Goal: Transaction & Acquisition: Purchase product/service

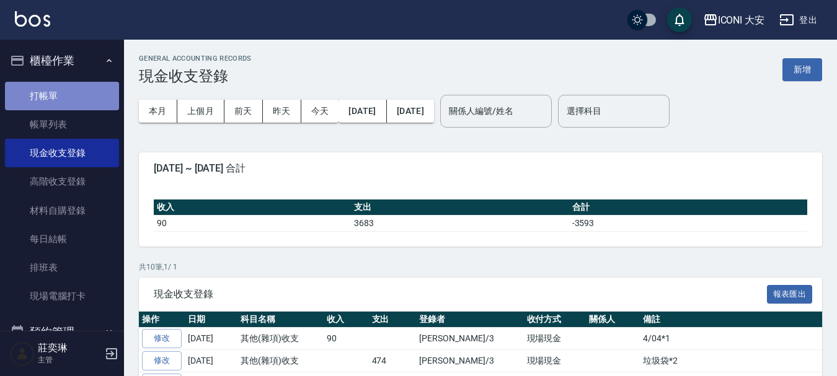
click at [77, 102] on link "打帳單" at bounding box center [62, 96] width 114 height 29
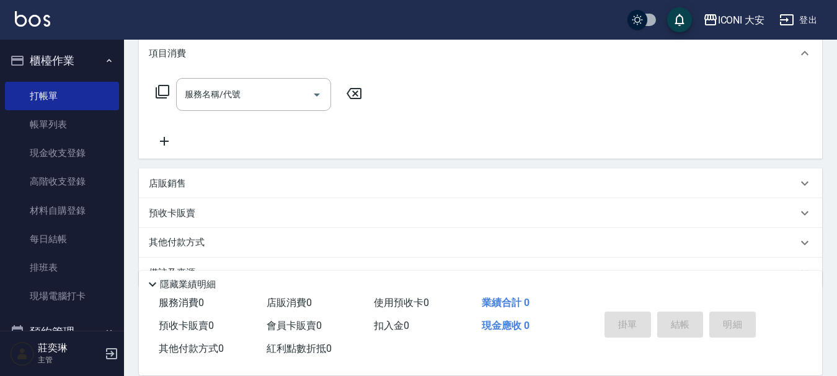
scroll to position [200, 0]
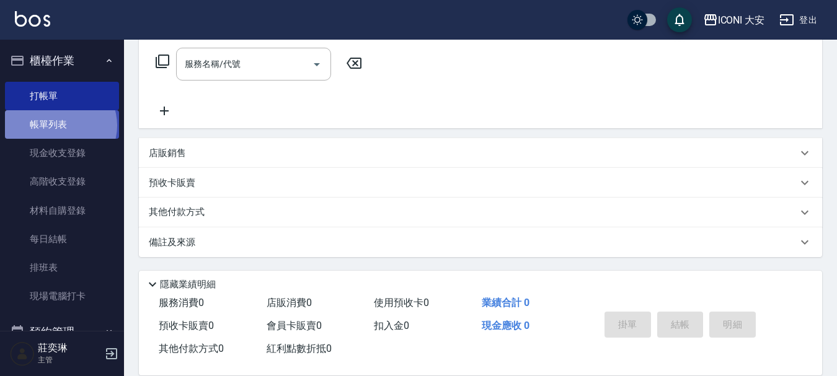
click at [59, 126] on link "帳單列表" at bounding box center [62, 124] width 114 height 29
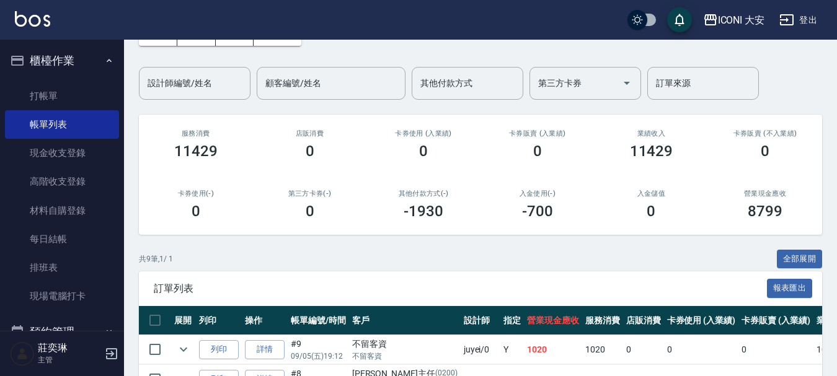
scroll to position [248, 0]
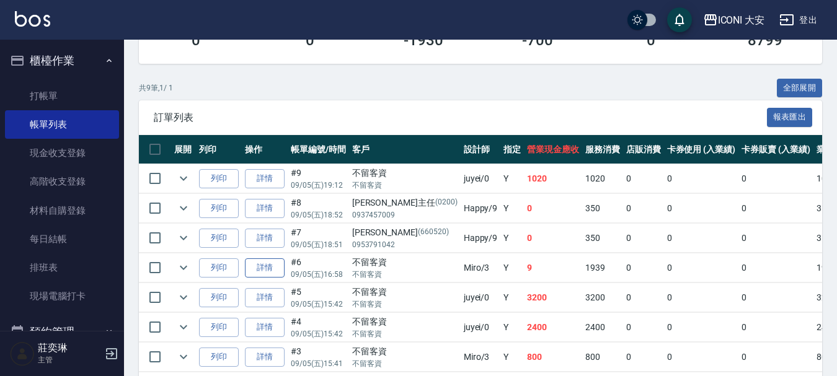
click at [268, 268] on link "詳情" at bounding box center [265, 267] width 40 height 19
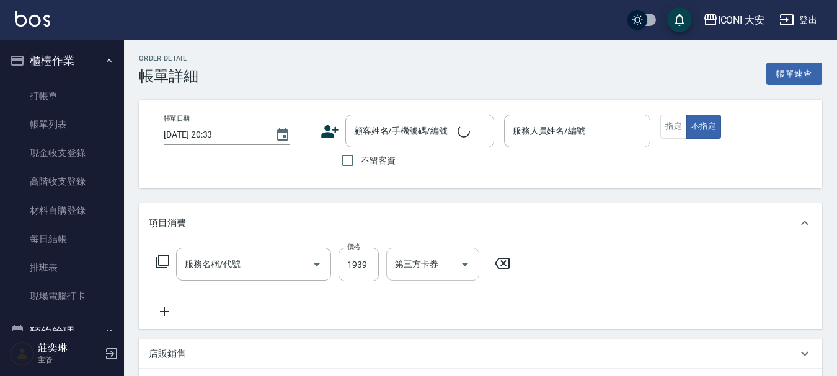
type input "[DATE] 16:58"
checkbox input "true"
type input "Miro-3"
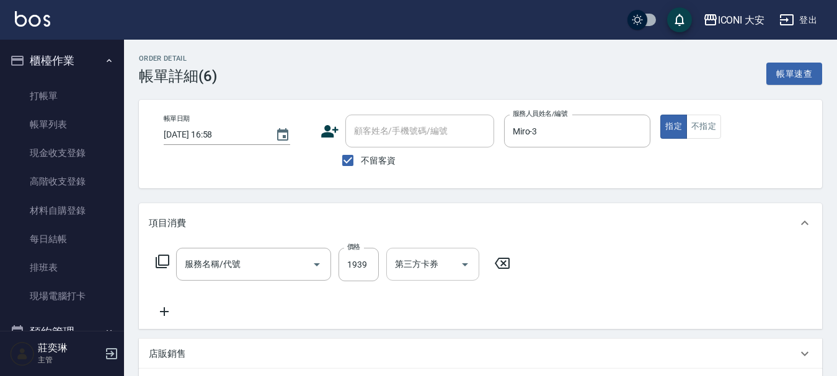
type input "染髮(N301)"
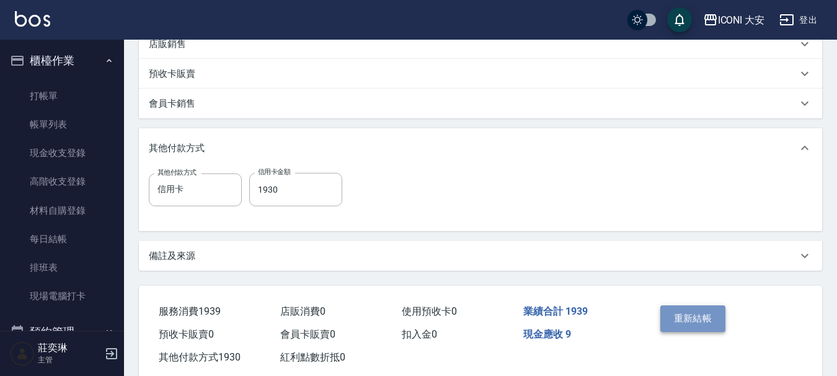
click at [677, 320] on button "重新結帳" at bounding box center [693, 319] width 66 height 26
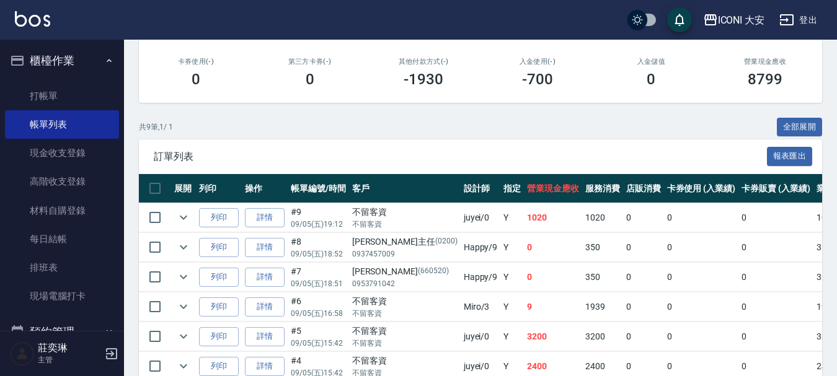
scroll to position [310, 0]
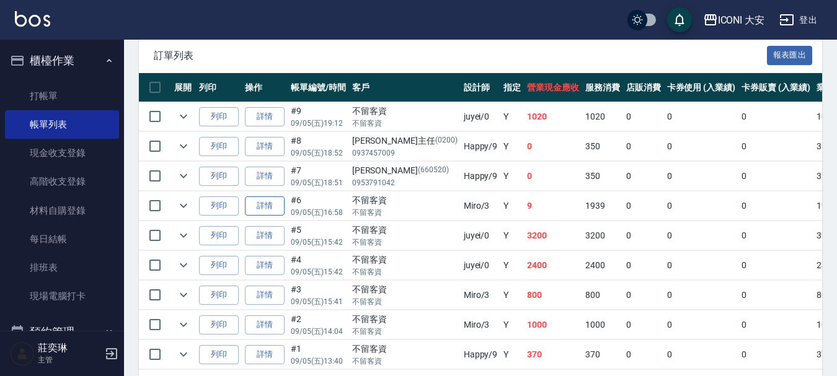
click at [260, 203] on link "詳情" at bounding box center [265, 205] width 40 height 19
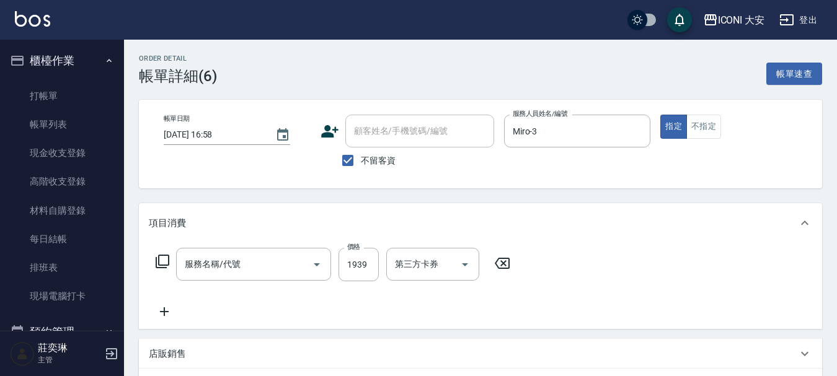
type input "[DATE] 16:58"
checkbox input "true"
type input "Miro-3"
type input "染髮(N301)"
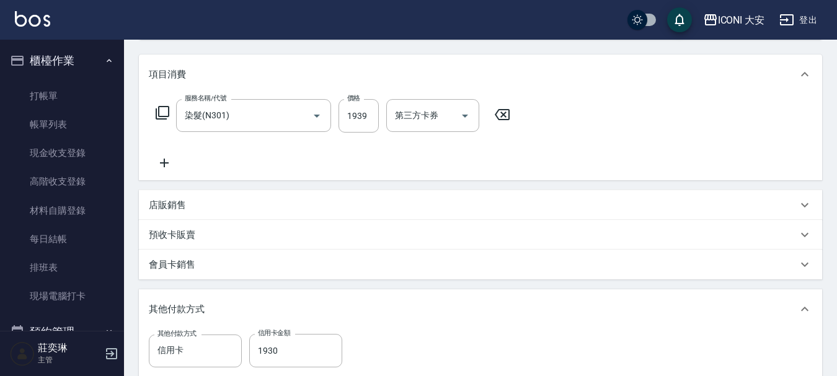
scroll to position [124, 0]
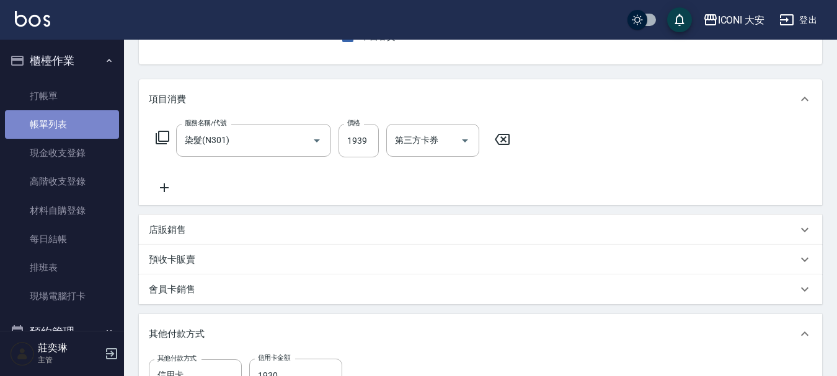
click at [67, 121] on link "帳單列表" at bounding box center [62, 124] width 114 height 29
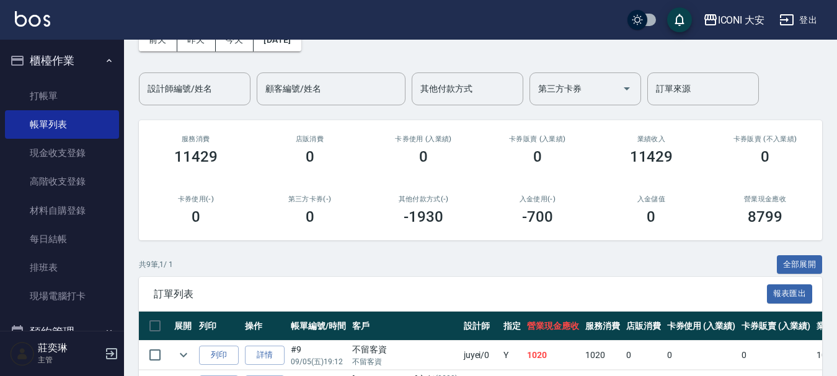
scroll to position [310, 0]
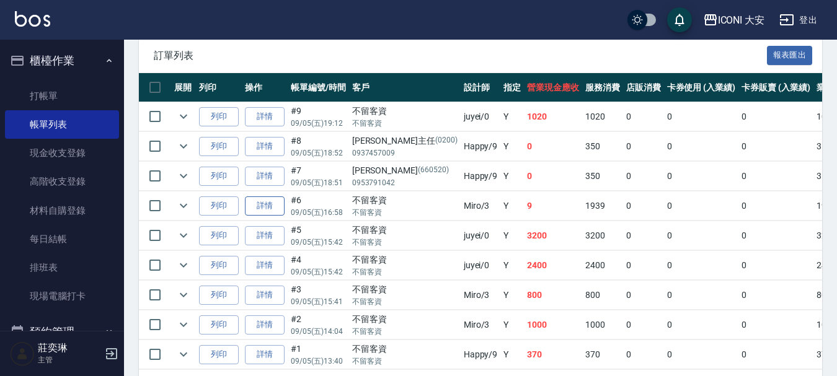
click at [266, 204] on link "詳情" at bounding box center [265, 205] width 40 height 19
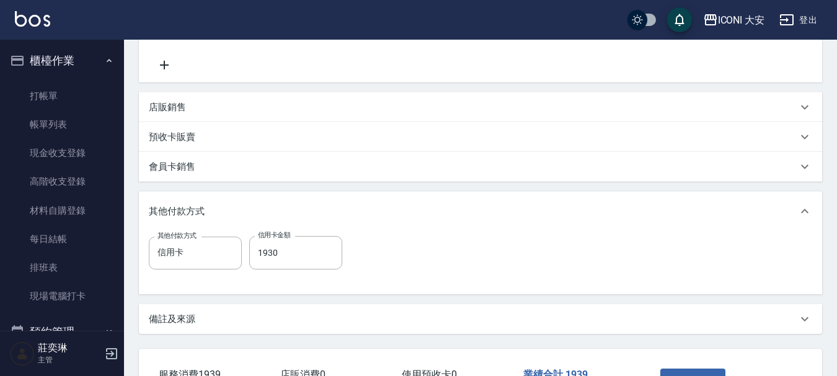
scroll to position [248, 0]
click at [284, 254] on input "1930" at bounding box center [295, 251] width 93 height 33
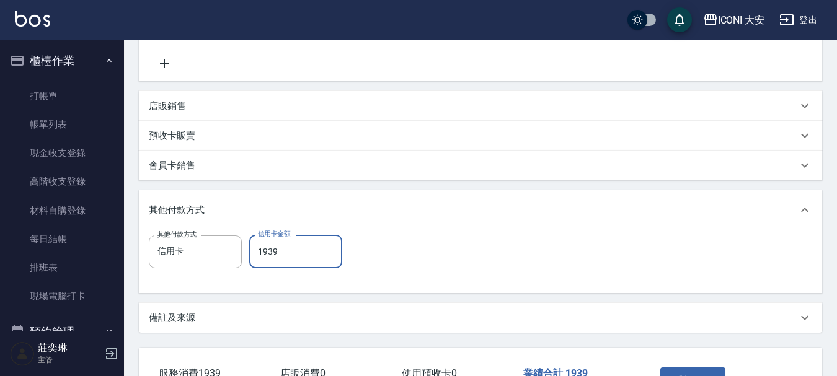
scroll to position [338, 0]
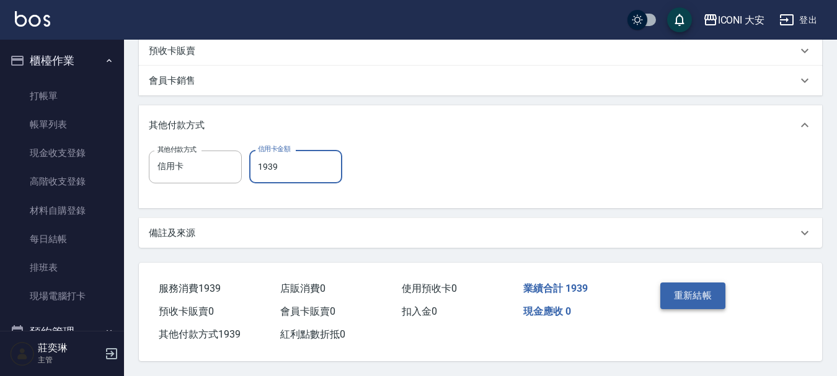
type input "1939"
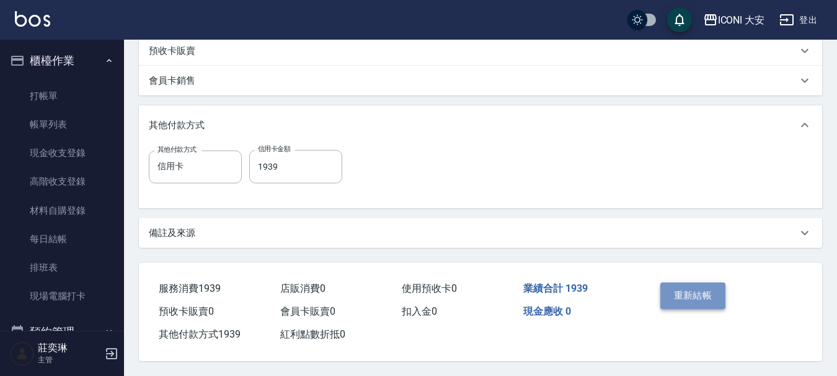
click at [687, 287] on button "重新結帳" at bounding box center [693, 296] width 66 height 26
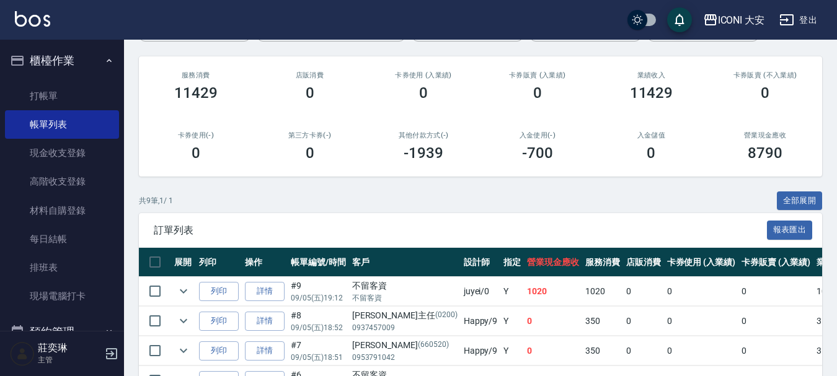
scroll to position [113, 0]
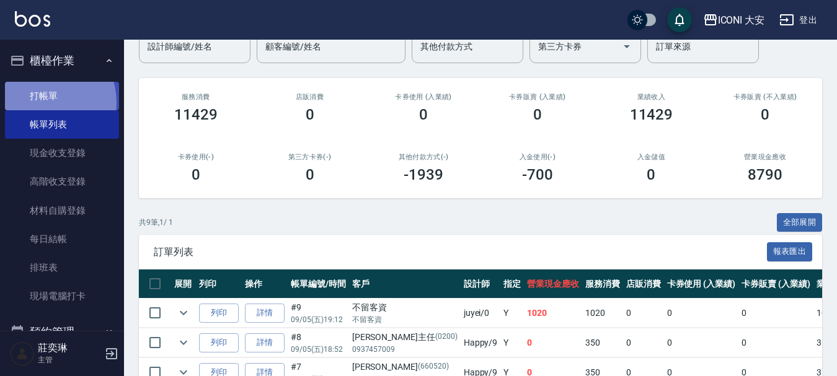
click at [44, 102] on link "打帳單" at bounding box center [62, 96] width 114 height 29
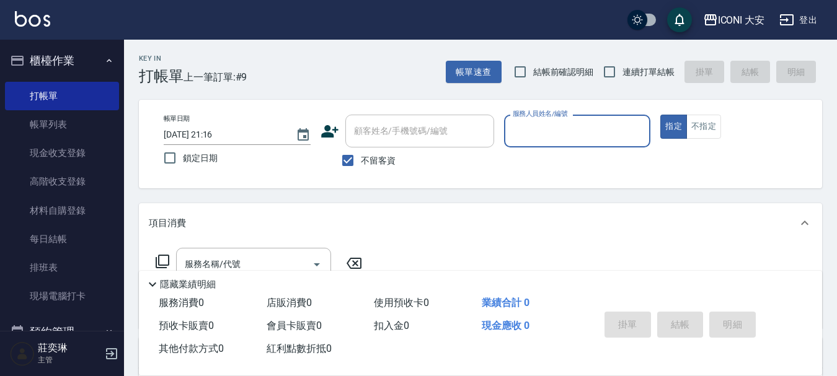
click at [575, 129] on input "服務人員姓名/編號" at bounding box center [577, 131] width 136 height 22
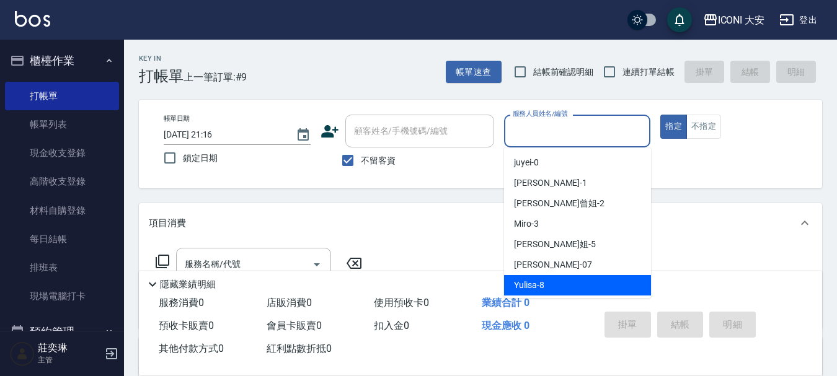
click at [537, 286] on span "Yulisa -8" at bounding box center [529, 285] width 30 height 13
type input "Yulisa-8"
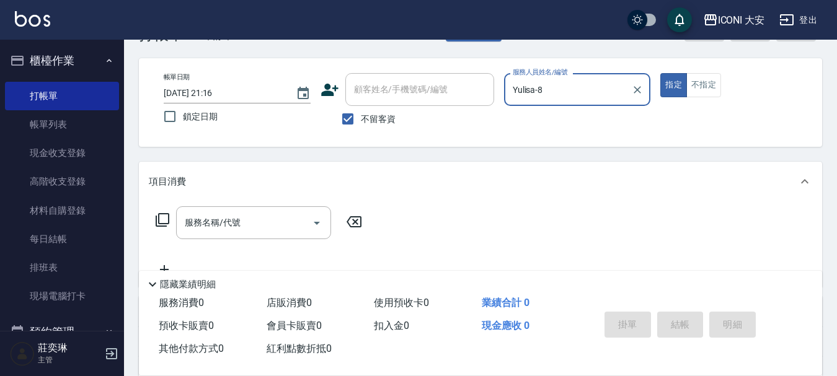
scroll to position [62, 0]
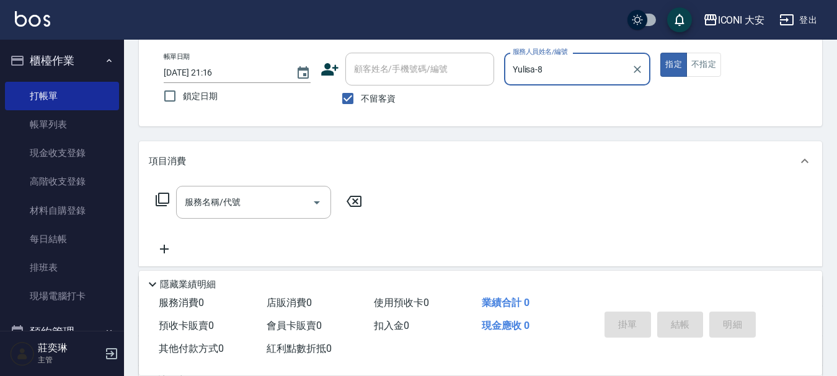
click at [166, 200] on icon at bounding box center [162, 199] width 15 height 15
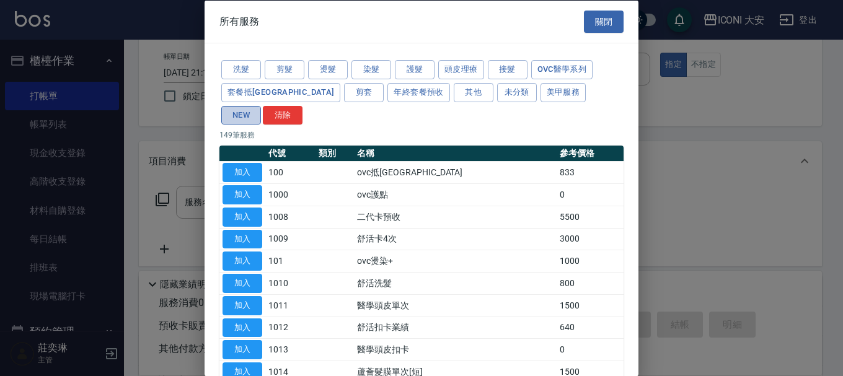
click at [261, 105] on button "NEW" at bounding box center [241, 114] width 40 height 19
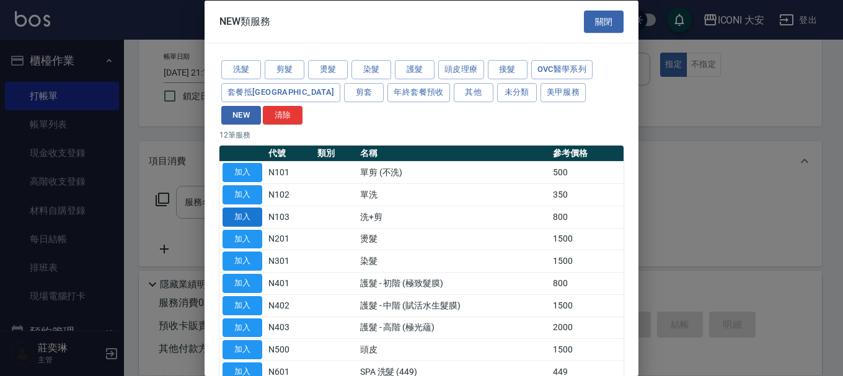
click at [252, 207] on button "加入" at bounding box center [242, 216] width 40 height 19
type input "洗+剪(N103)"
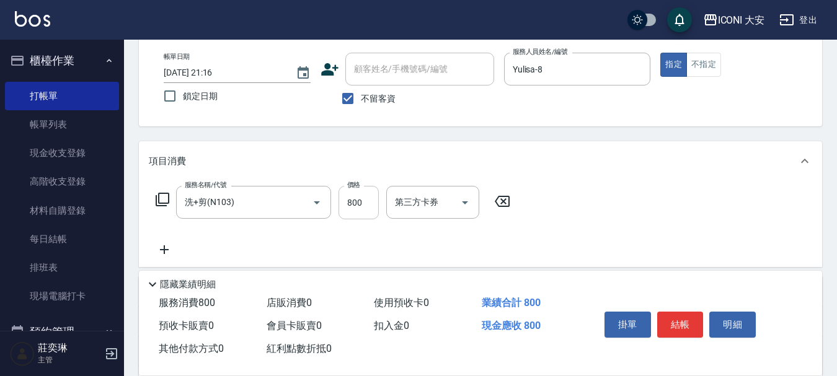
click at [366, 210] on input "800" at bounding box center [358, 202] width 40 height 33
type input "720"
click at [680, 323] on button "結帳" at bounding box center [680, 325] width 46 height 26
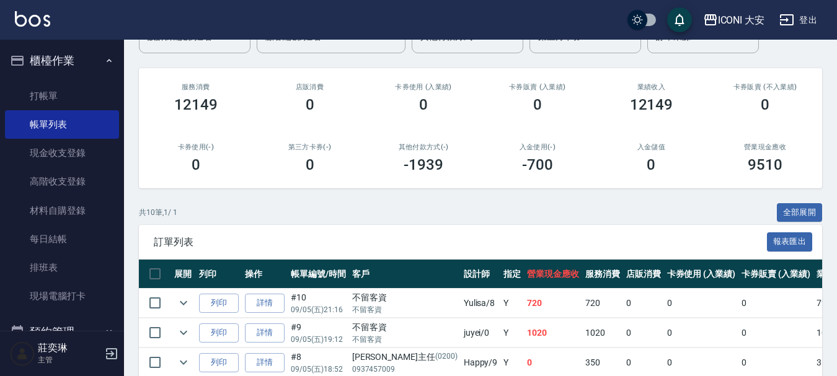
scroll to position [310, 0]
